Goal: Check status: Check status

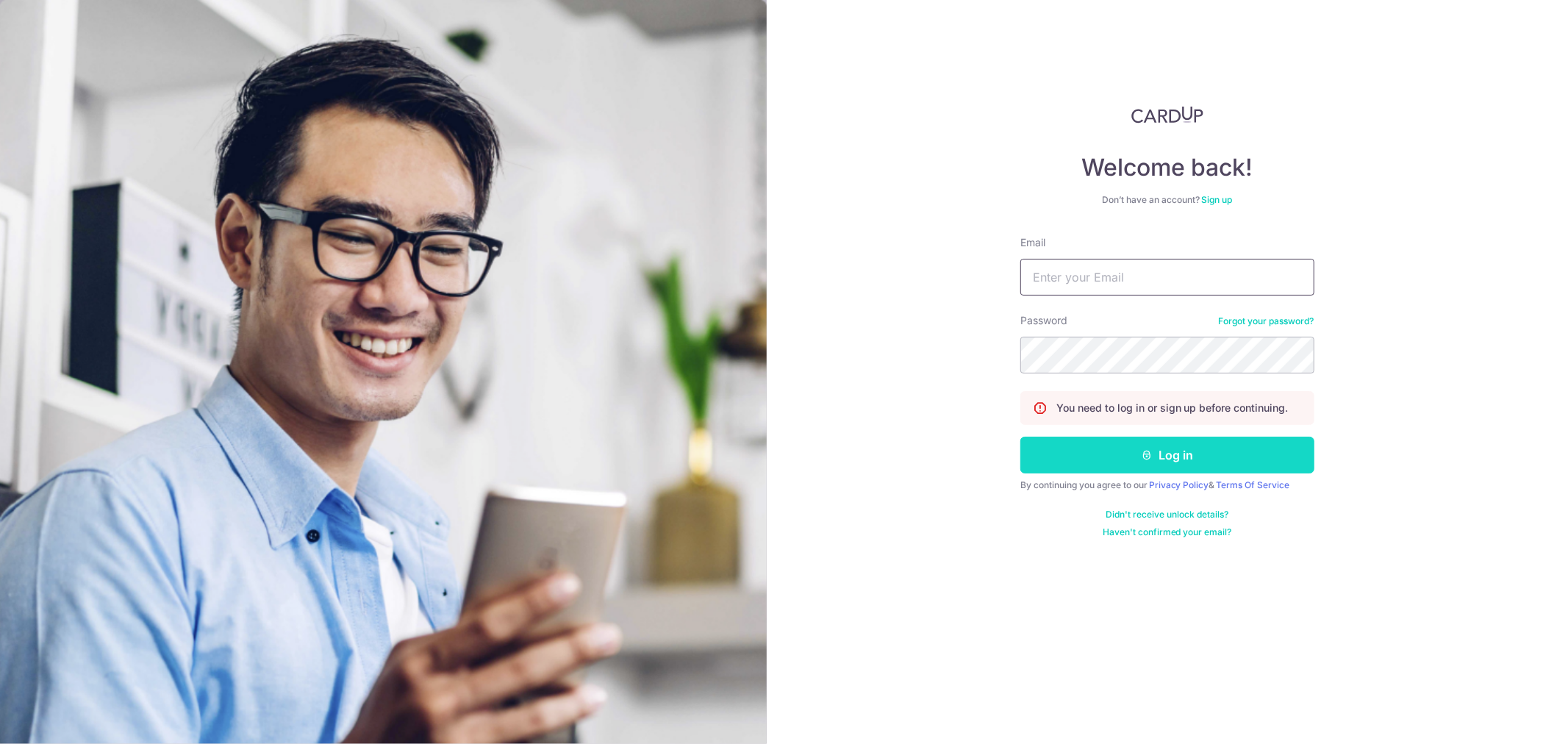
type input "[EMAIL_ADDRESS][DOMAIN_NAME]"
click at [1151, 453] on icon "submit" at bounding box center [1147, 455] width 12 height 12
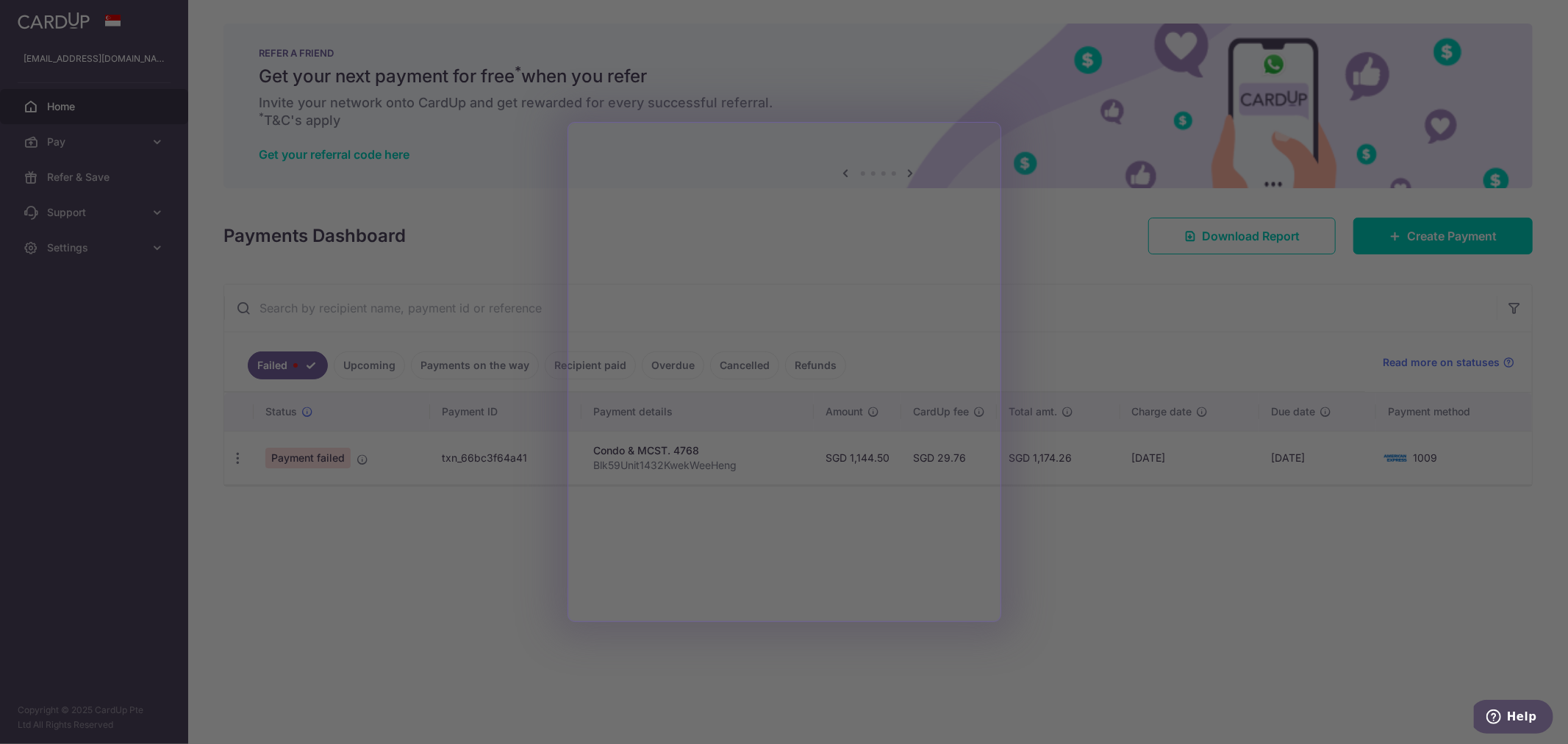
click at [1149, 509] on div at bounding box center [792, 376] width 1584 height 751
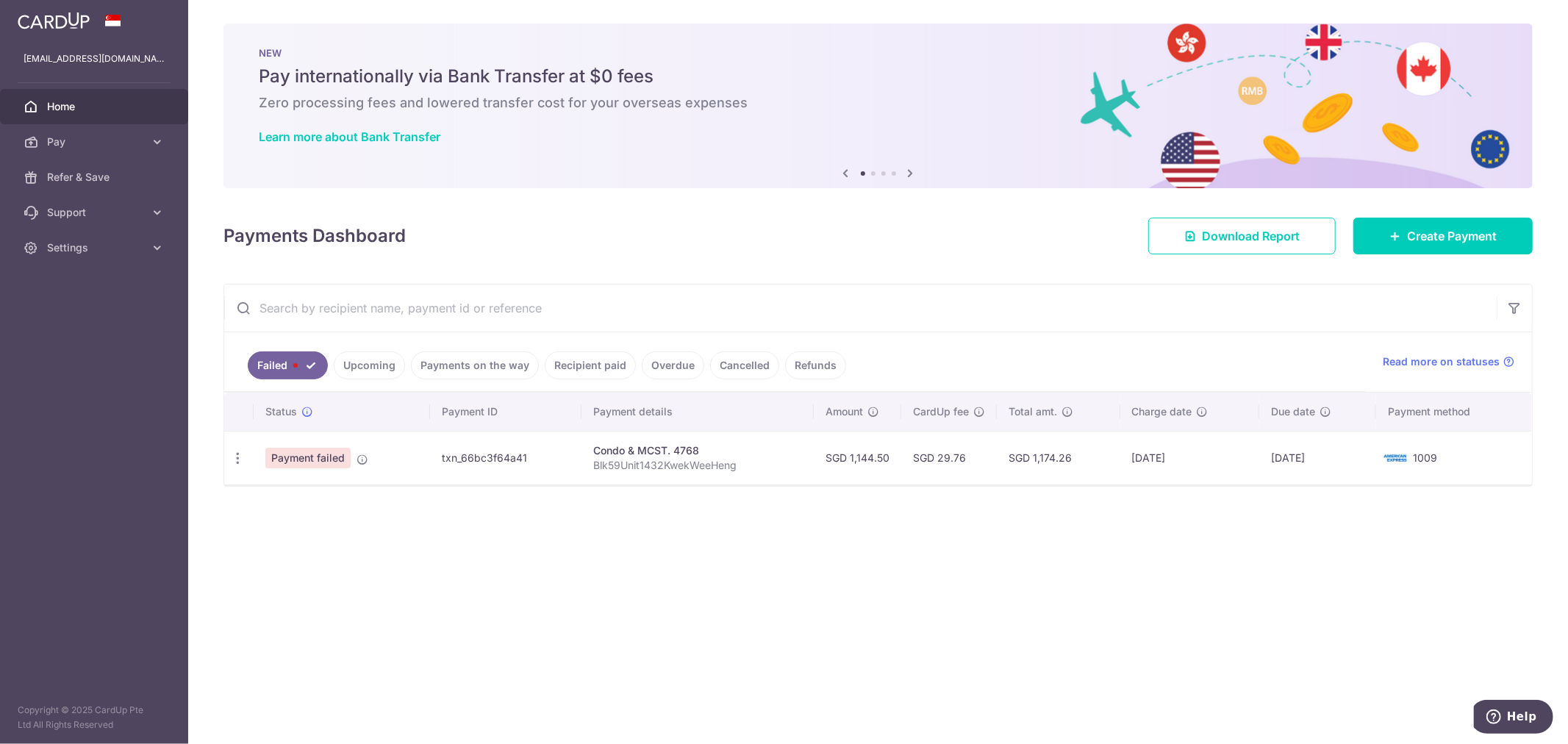
click at [385, 360] on link "Upcoming" at bounding box center [369, 365] width 71 height 28
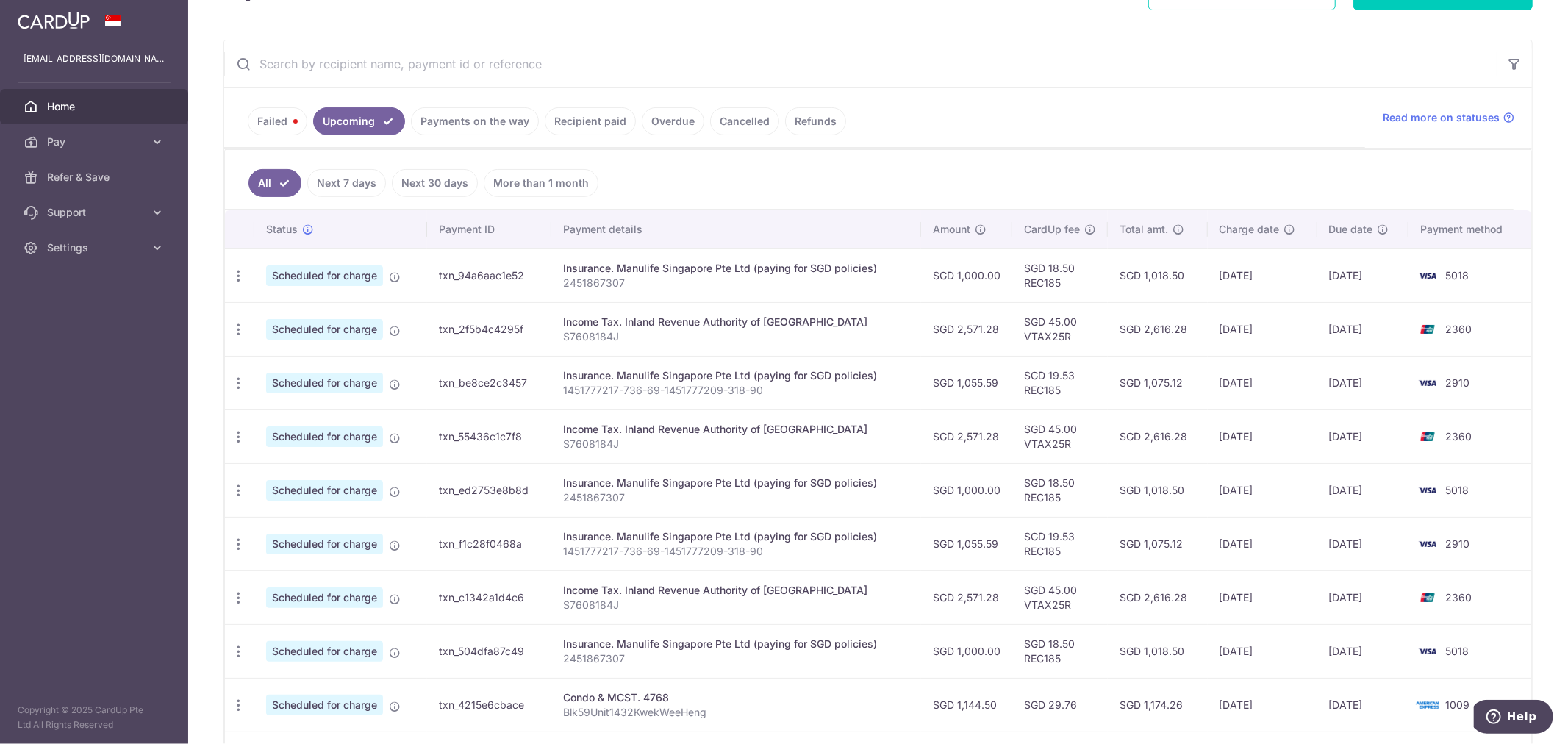
scroll to position [245, 0]
